Goal: Book appointment/travel/reservation

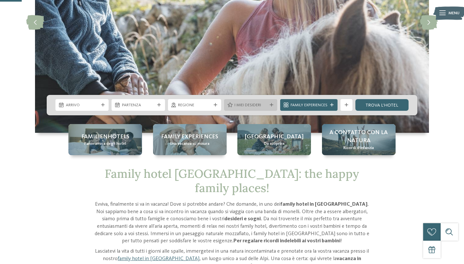
scroll to position [117, 0]
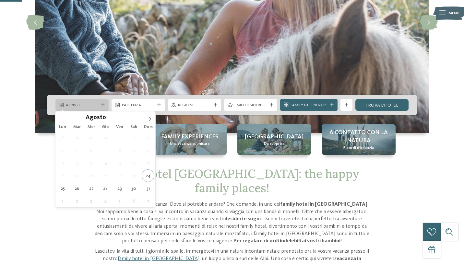
click at [104, 104] on icon at bounding box center [103, 105] width 4 height 4
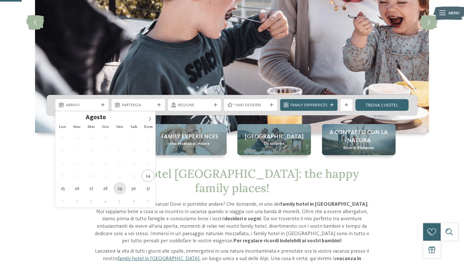
type div "[DATE]"
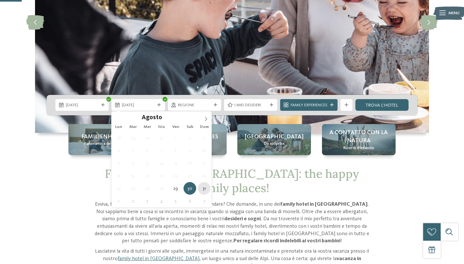
type div "[DATE]"
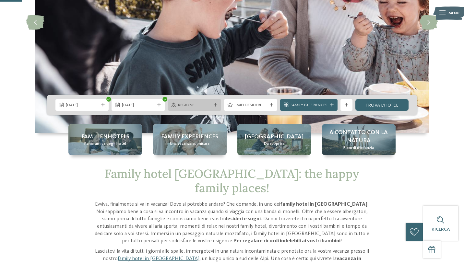
click at [214, 105] on icon at bounding box center [215, 105] width 4 height 4
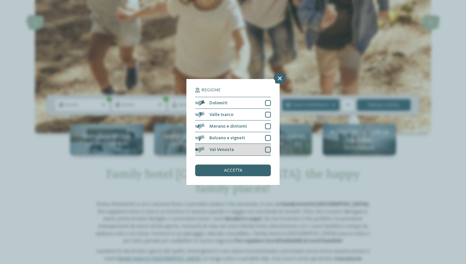
click at [268, 150] on div at bounding box center [268, 150] width 6 height 6
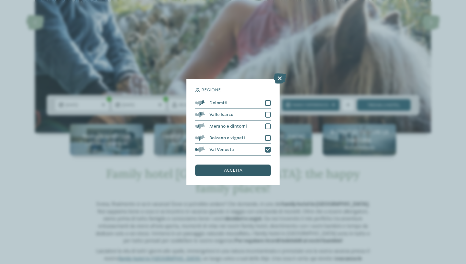
click at [250, 169] on div "accetta" at bounding box center [233, 171] width 76 height 12
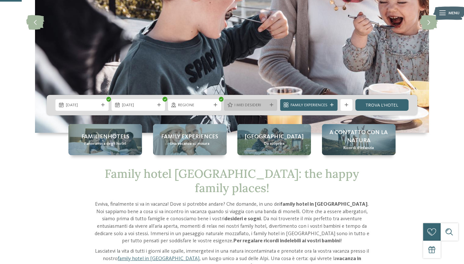
click at [271, 106] on icon at bounding box center [271, 105] width 4 height 4
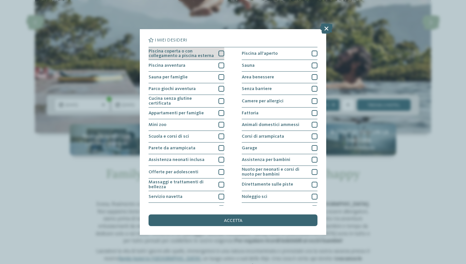
click at [221, 53] on div at bounding box center [222, 54] width 6 height 6
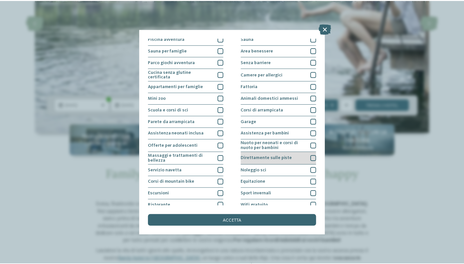
scroll to position [43, 0]
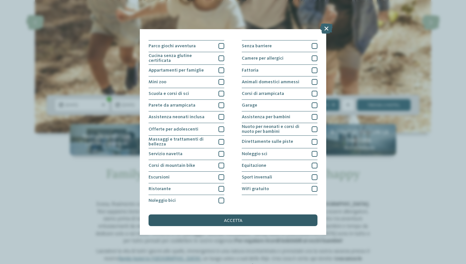
click at [242, 216] on div "accetta" at bounding box center [233, 220] width 169 height 12
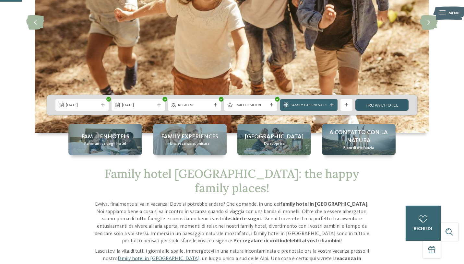
click at [390, 104] on link "trova l’hotel" at bounding box center [381, 105] width 53 height 12
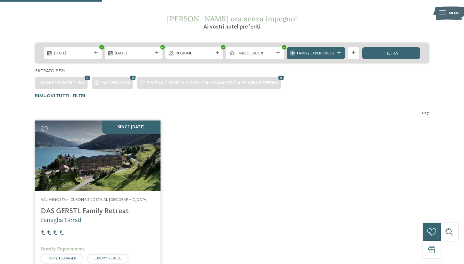
scroll to position [109, 0]
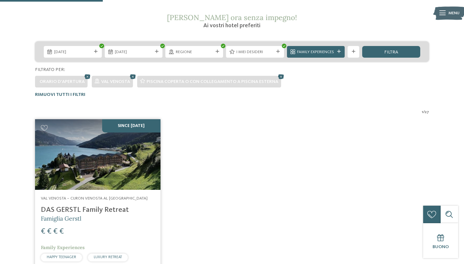
click at [99, 168] on img at bounding box center [97, 154] width 125 height 71
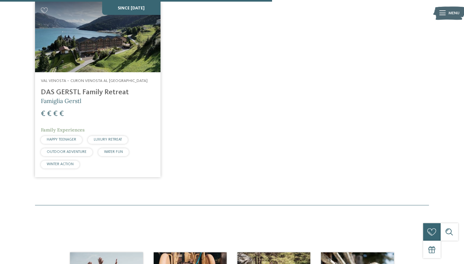
scroll to position [202, 0]
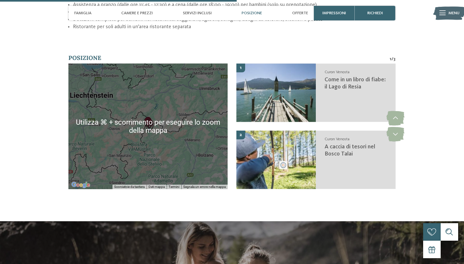
scroll to position [1006, 0]
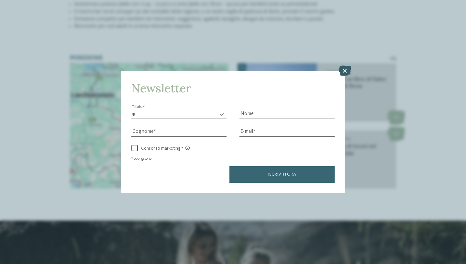
click at [345, 68] on icon at bounding box center [345, 70] width 13 height 10
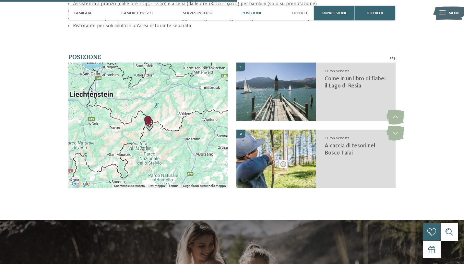
click at [183, 124] on div at bounding box center [147, 125] width 159 height 125
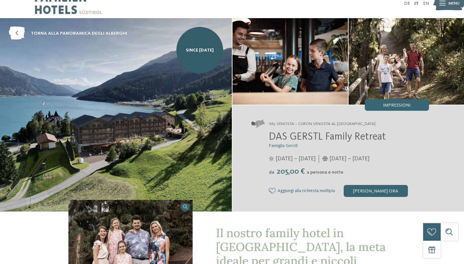
scroll to position [0, 0]
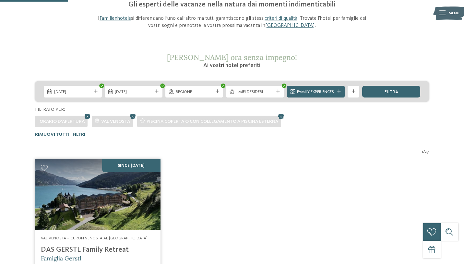
scroll to position [63, 0]
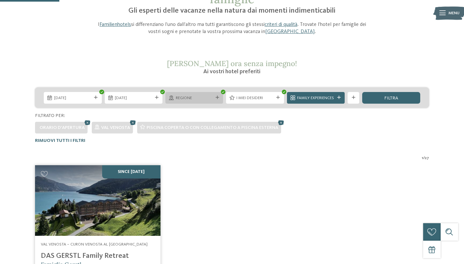
click at [214, 96] on div at bounding box center [217, 98] width 6 height 4
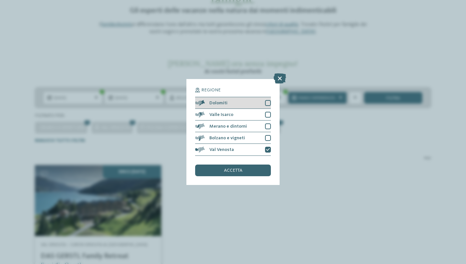
click at [269, 104] on div at bounding box center [268, 103] width 6 height 6
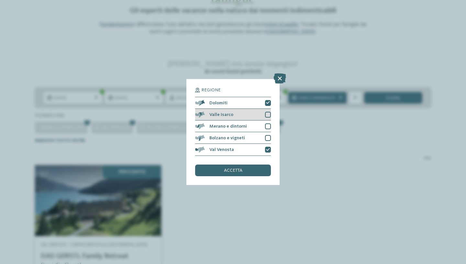
click at [269, 115] on div at bounding box center [268, 115] width 6 height 6
click at [269, 128] on div at bounding box center [268, 126] width 6 height 6
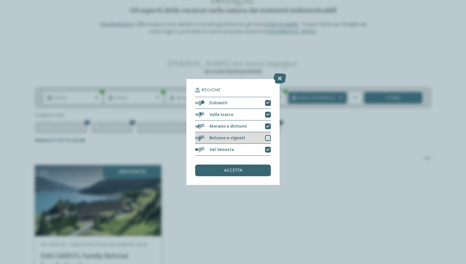
click at [269, 136] on div at bounding box center [268, 138] width 6 height 6
click at [271, 150] on div "Regione Dolomiti Valle Isarco" at bounding box center [233, 132] width 93 height 106
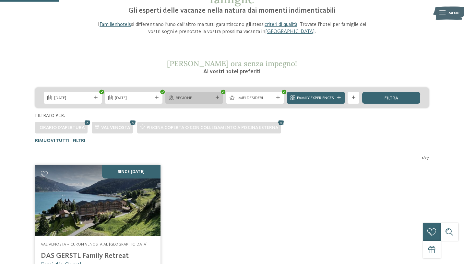
click at [216, 100] on div "Regione" at bounding box center [194, 98] width 58 height 12
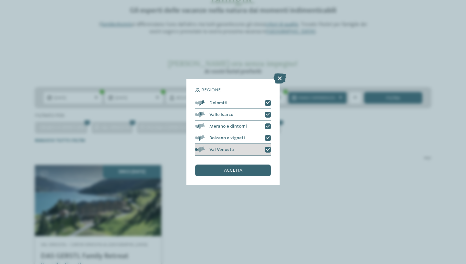
click at [268, 150] on icon at bounding box center [268, 150] width 4 height 4
click at [269, 136] on icon at bounding box center [268, 138] width 4 height 4
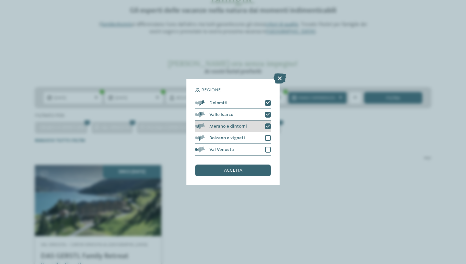
click at [269, 126] on icon at bounding box center [268, 127] width 4 height 4
click at [269, 115] on icon at bounding box center [268, 115] width 4 height 4
click at [248, 173] on div "accetta" at bounding box center [233, 171] width 76 height 12
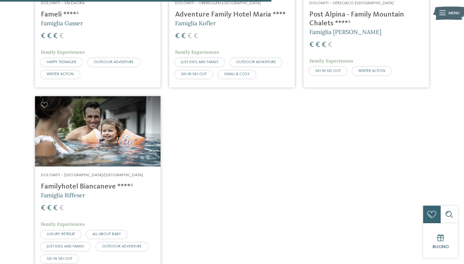
scroll to position [506, 0]
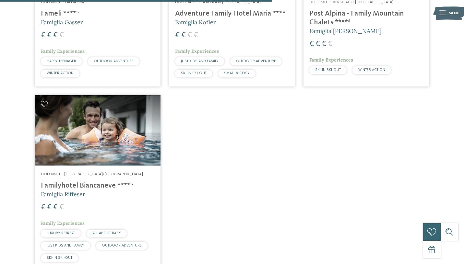
click at [121, 129] on img at bounding box center [97, 130] width 125 height 71
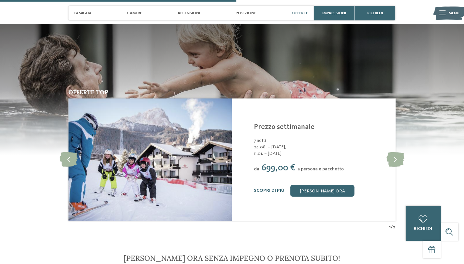
scroll to position [824, 0]
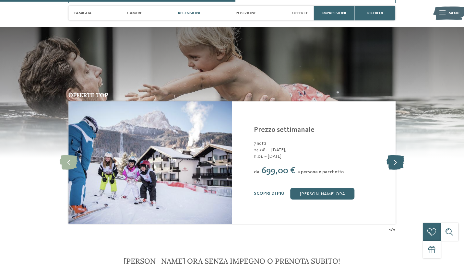
click at [398, 161] on icon at bounding box center [395, 162] width 18 height 15
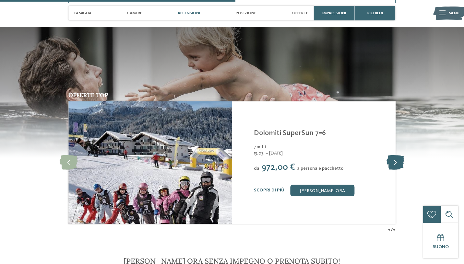
click at [398, 161] on icon at bounding box center [395, 162] width 18 height 15
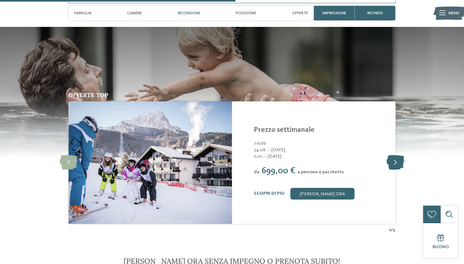
click at [398, 161] on icon at bounding box center [395, 162] width 18 height 15
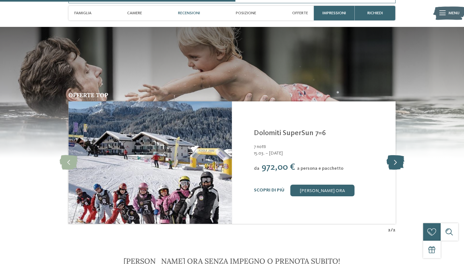
click at [398, 161] on icon at bounding box center [395, 162] width 18 height 15
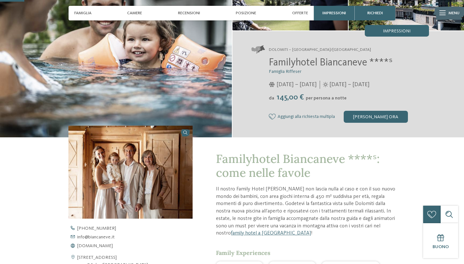
scroll to position [0, 0]
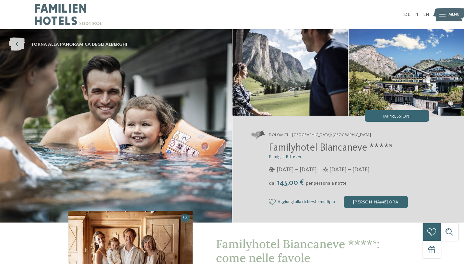
click at [19, 44] on icon at bounding box center [17, 44] width 16 height 13
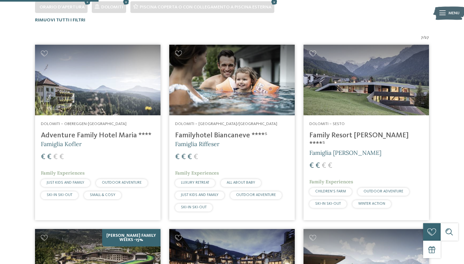
scroll to position [187, 0]
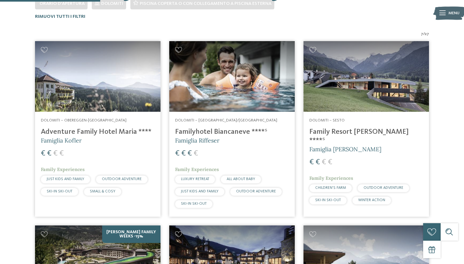
click at [334, 132] on h4 "Family Resort [PERSON_NAME] ****ˢ" at bounding box center [366, 136] width 114 height 17
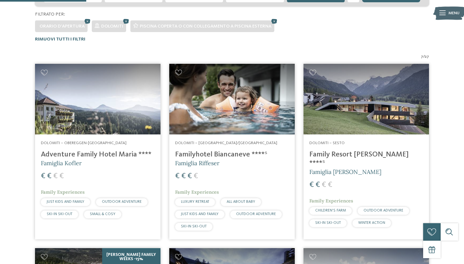
scroll to position [165, 0]
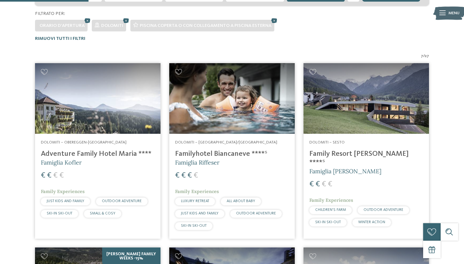
click at [327, 155] on h4 "Family Resort [PERSON_NAME] ****ˢ" at bounding box center [366, 158] width 114 height 17
click at [212, 153] on h4 "Familyhotel Biancaneve ****ˢ" at bounding box center [232, 154] width 114 height 9
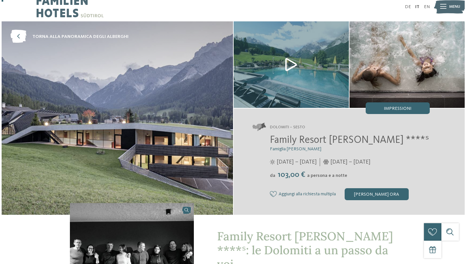
scroll to position [1, 0]
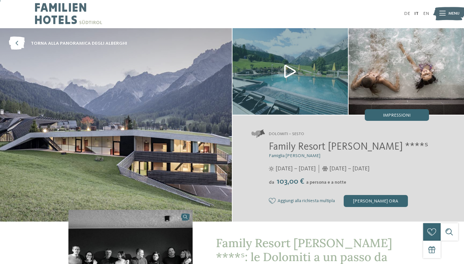
click at [294, 70] on img at bounding box center [289, 71] width 115 height 86
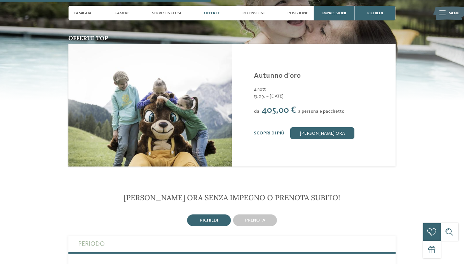
click at [159, 98] on img at bounding box center [149, 105] width 163 height 122
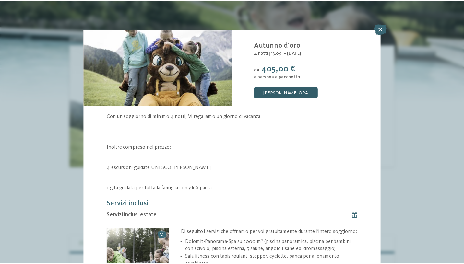
scroll to position [30, 0]
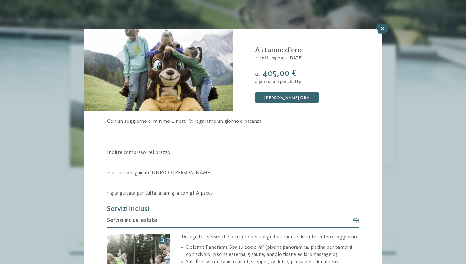
click at [384, 29] on icon at bounding box center [382, 28] width 13 height 10
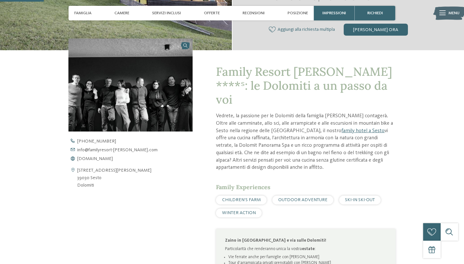
scroll to position [173, 0]
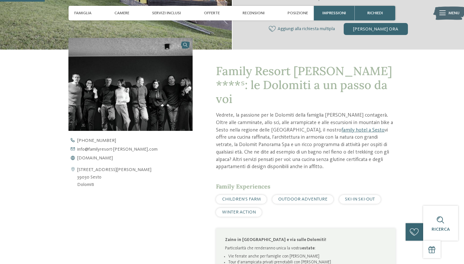
click at [73, 169] on icon at bounding box center [72, 177] width 9 height 22
click at [90, 170] on address "Via S. Giuseppe 40 39030 Sesto Dolomiti" at bounding box center [114, 177] width 74 height 22
click at [89, 182] on address "Via S. Giuseppe 40 39030 Sesto Dolomiti" at bounding box center [114, 177] width 74 height 22
drag, startPoint x: 77, startPoint y: 170, endPoint x: 98, endPoint y: 180, distance: 23.8
click at [100, 180] on address "Via S. Giuseppe 40 39030 Sesto Dolomiti" at bounding box center [114, 177] width 74 height 22
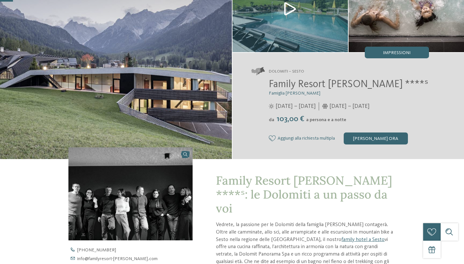
scroll to position [0, 0]
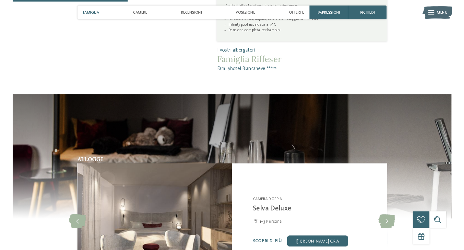
scroll to position [436, 0]
